Goal: Information Seeking & Learning: Learn about a topic

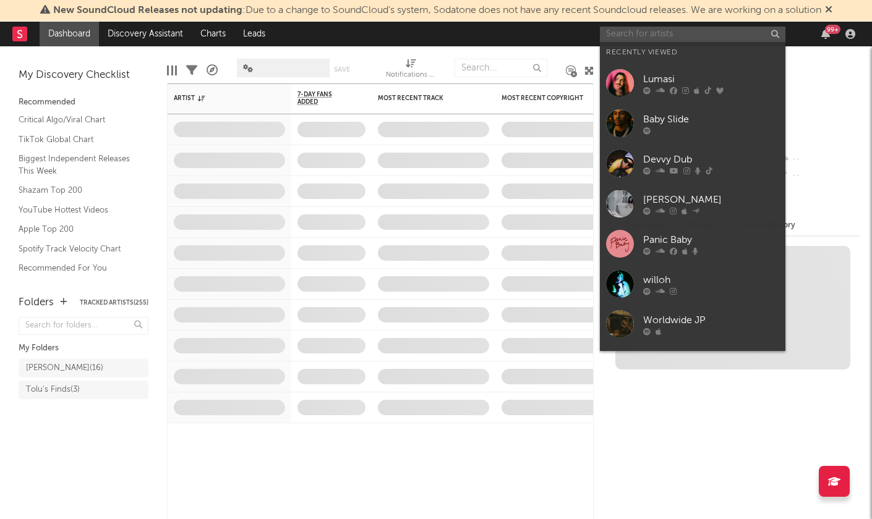
click at [647, 38] on input "text" at bounding box center [692, 34] width 185 height 15
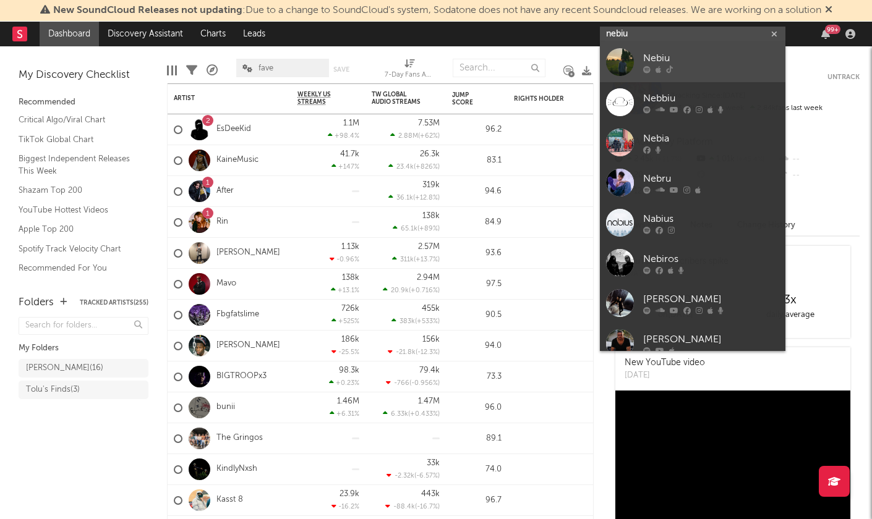
type input "nebiu"
click at [682, 56] on div "Nebiu" at bounding box center [711, 58] width 136 height 15
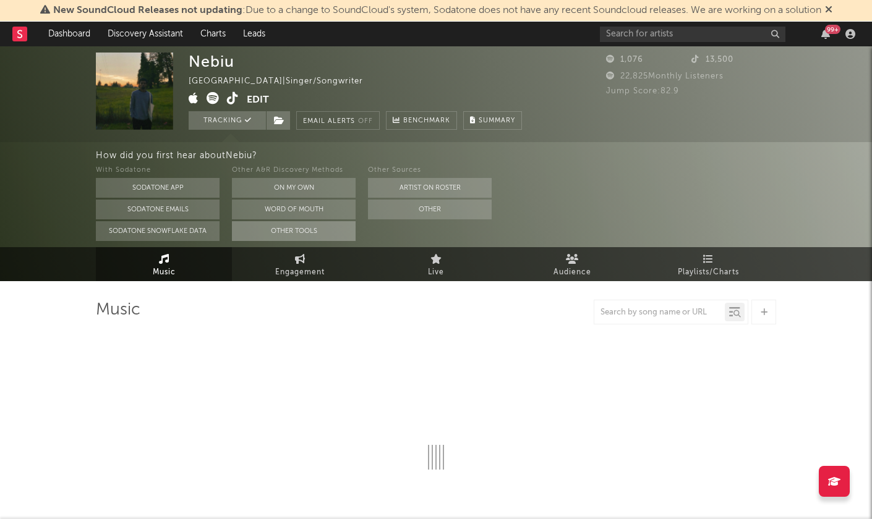
select select "1w"
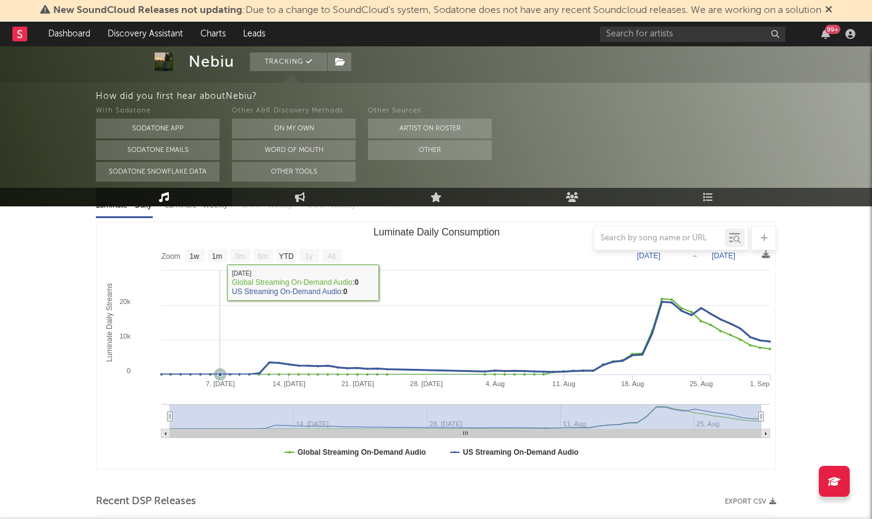
scroll to position [138, 0]
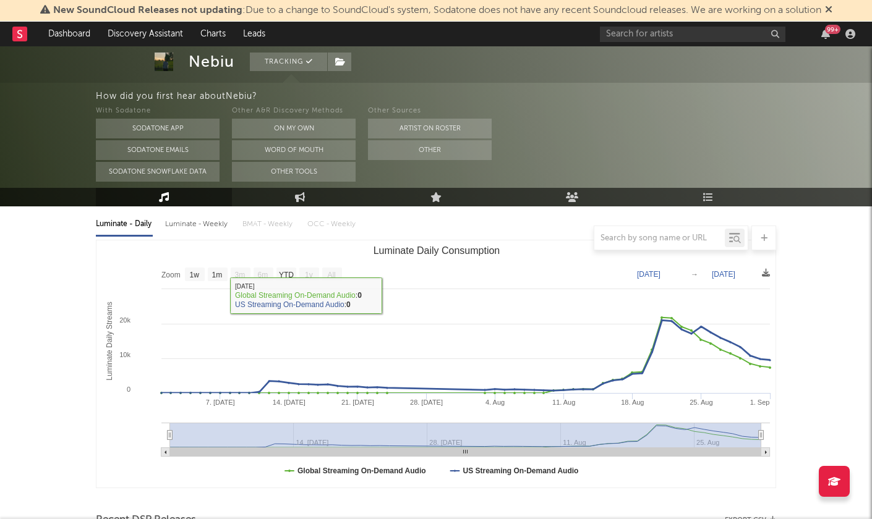
click at [206, 224] on div "Luminate - Weekly" at bounding box center [197, 224] width 65 height 21
select select "1w"
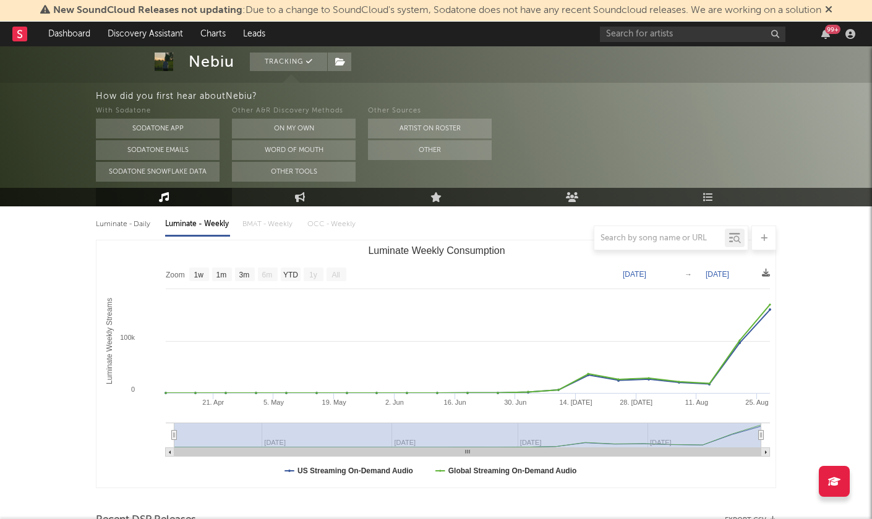
click at [137, 224] on div "Luminate - Daily" at bounding box center [124, 224] width 57 height 21
select select "1w"
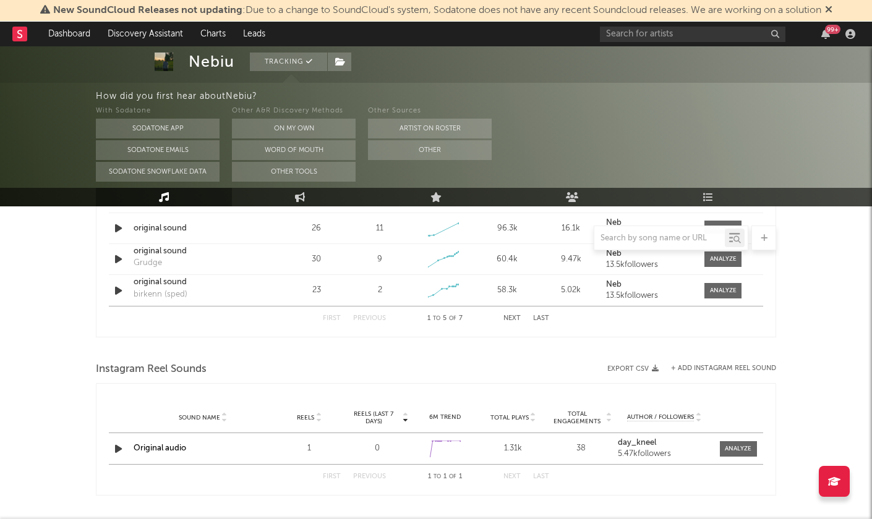
scroll to position [1023, 0]
